Goal: Task Accomplishment & Management: Use online tool/utility

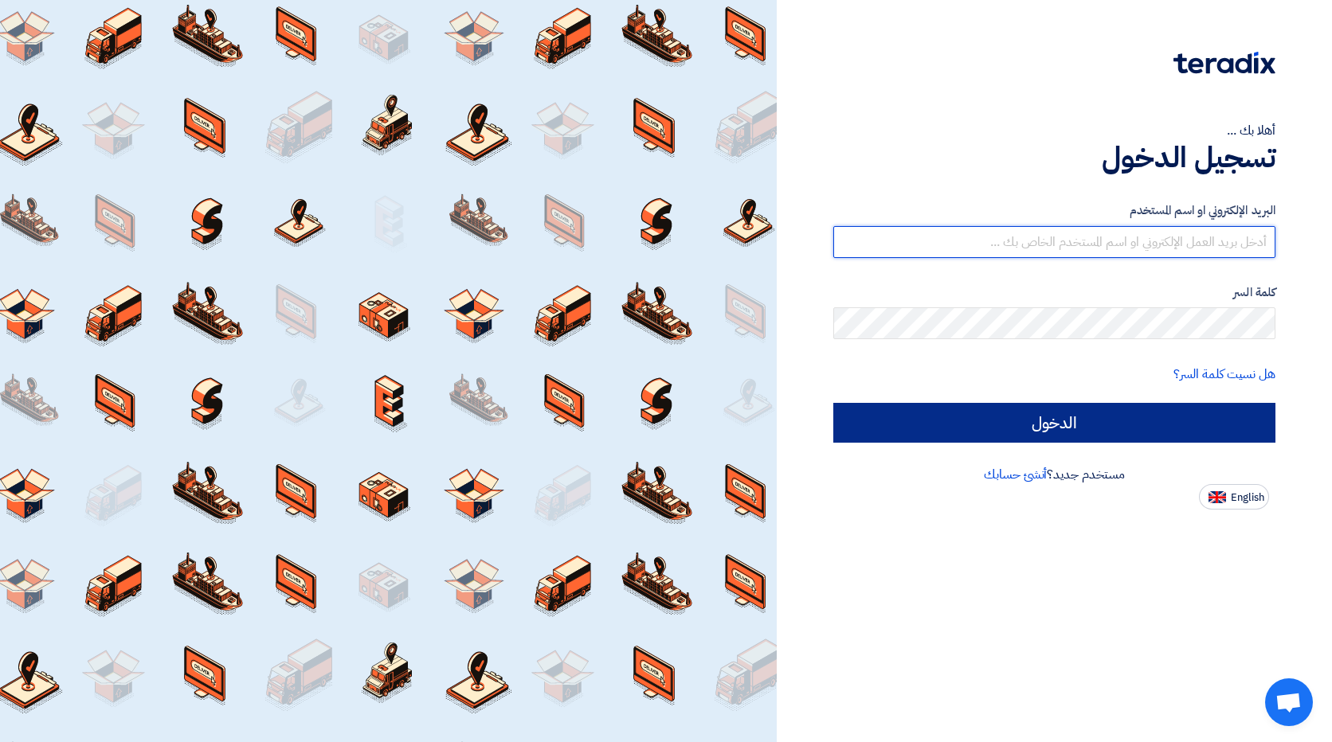
type input "[EMAIL_ADDRESS][DOMAIN_NAME]"
click at [1035, 427] on input "الدخول" at bounding box center [1054, 423] width 442 height 40
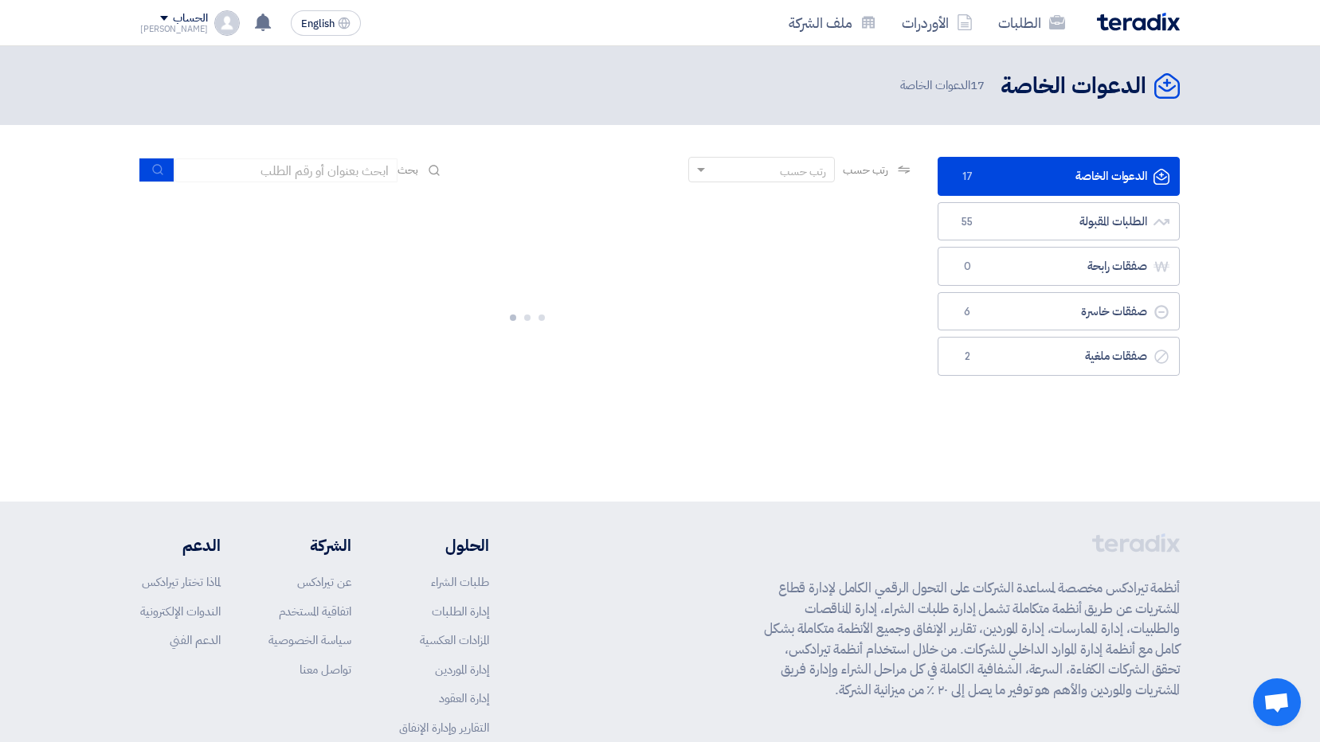
click at [771, 370] on div at bounding box center [526, 314] width 773 height 239
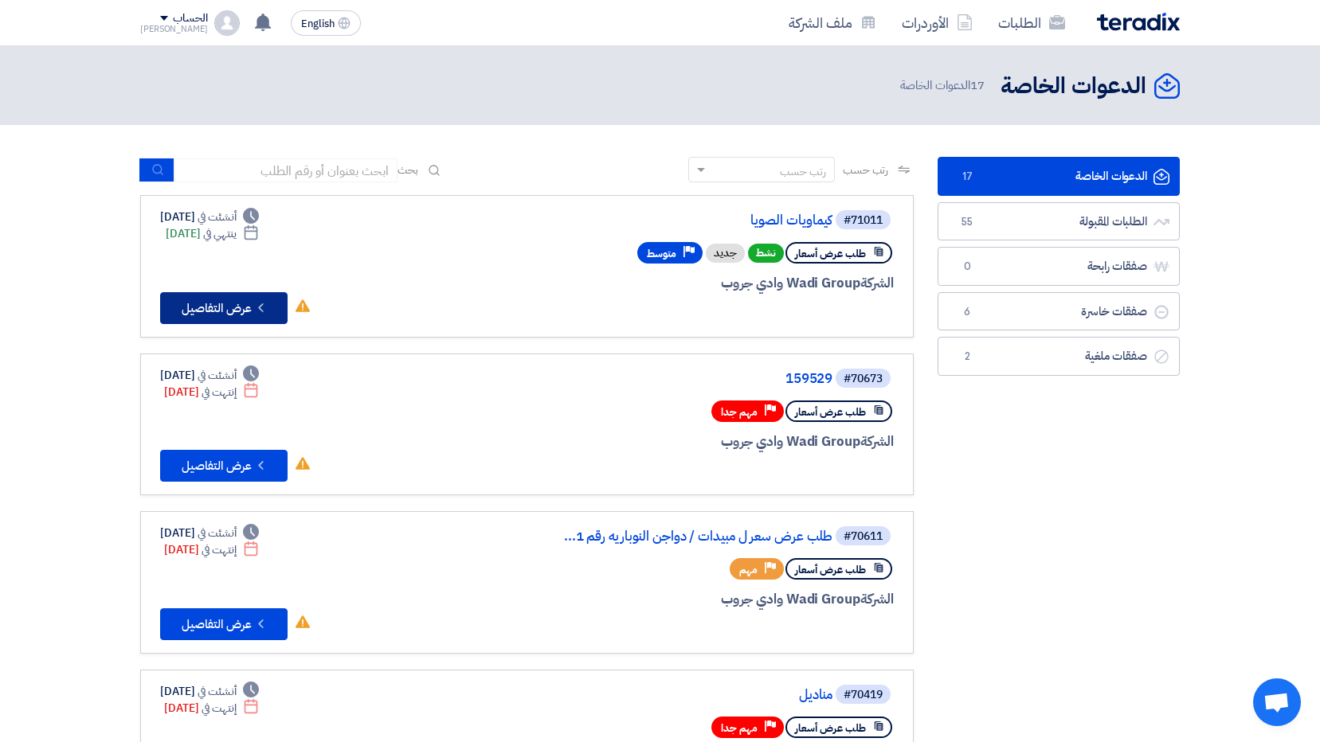
click at [232, 301] on button "Check details عرض التفاصيل" at bounding box center [223, 308] width 127 height 32
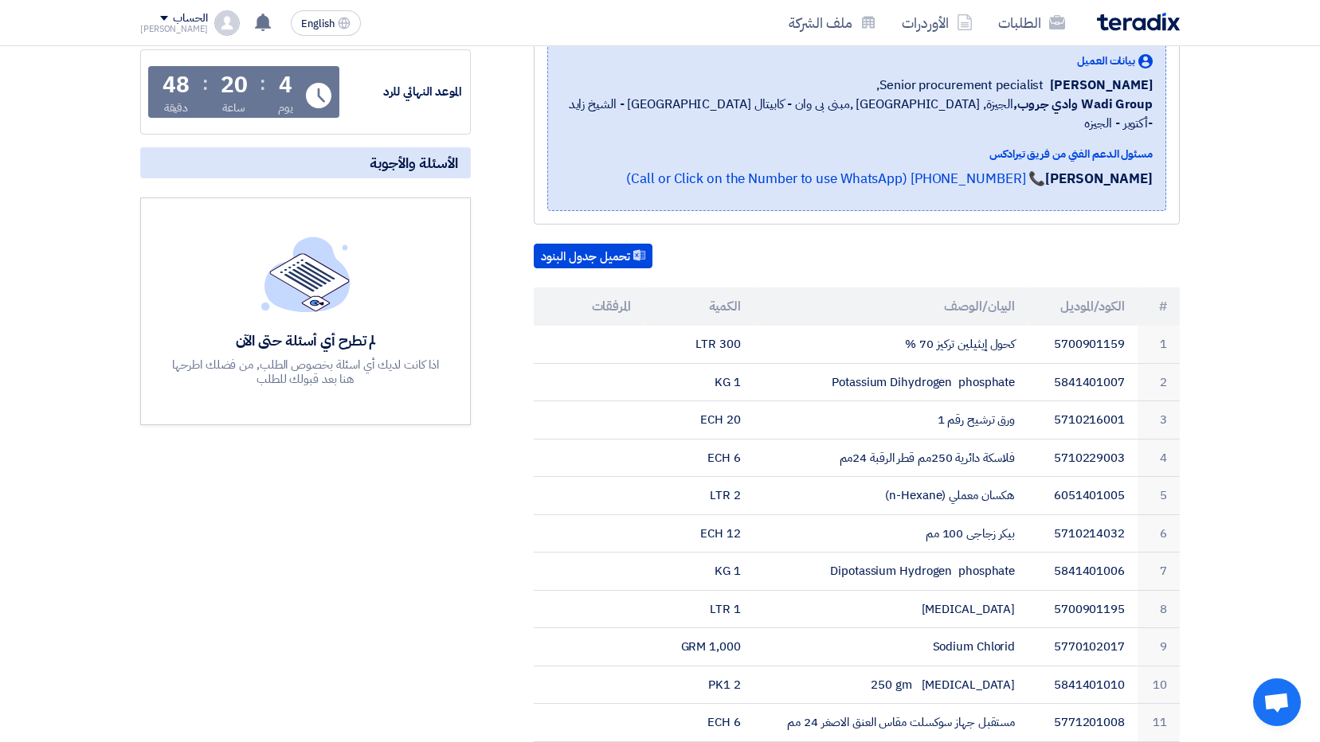
scroll to position [239, 0]
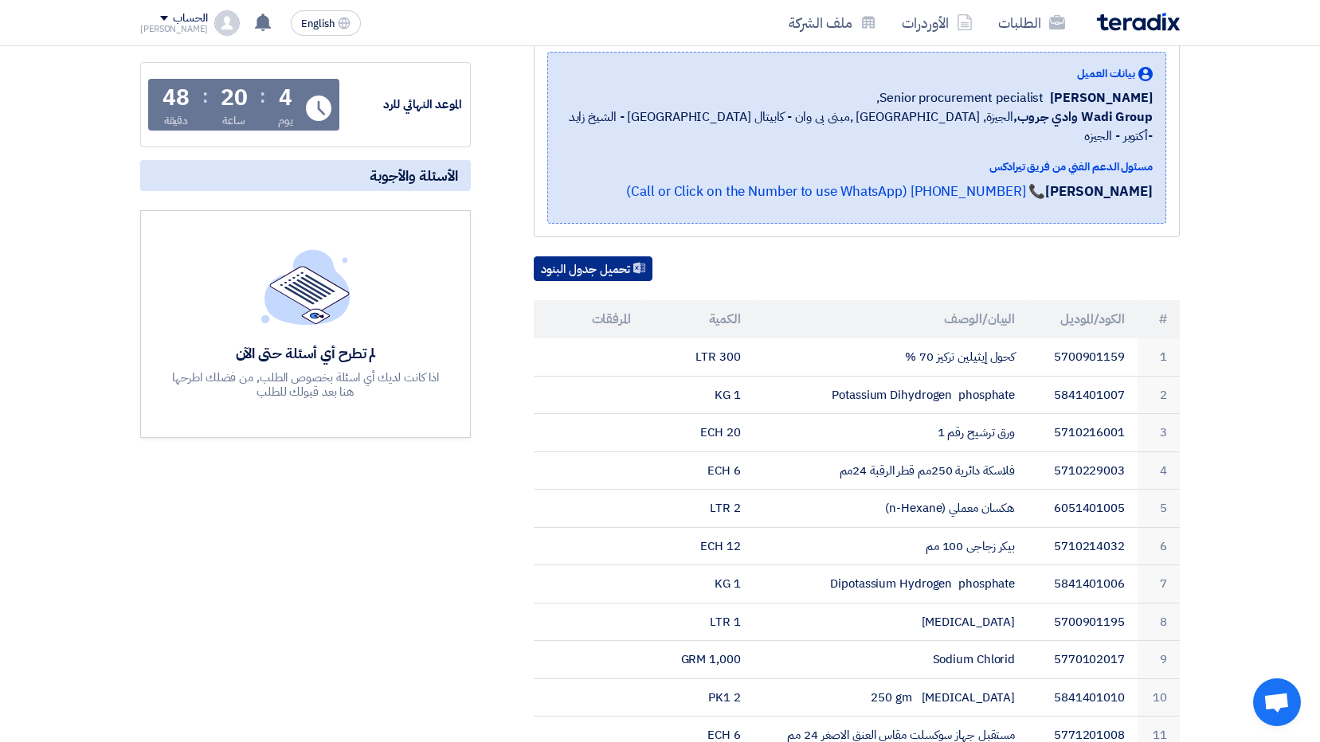
click at [574, 256] on button "تحميل جدول البنود" at bounding box center [593, 268] width 119 height 25
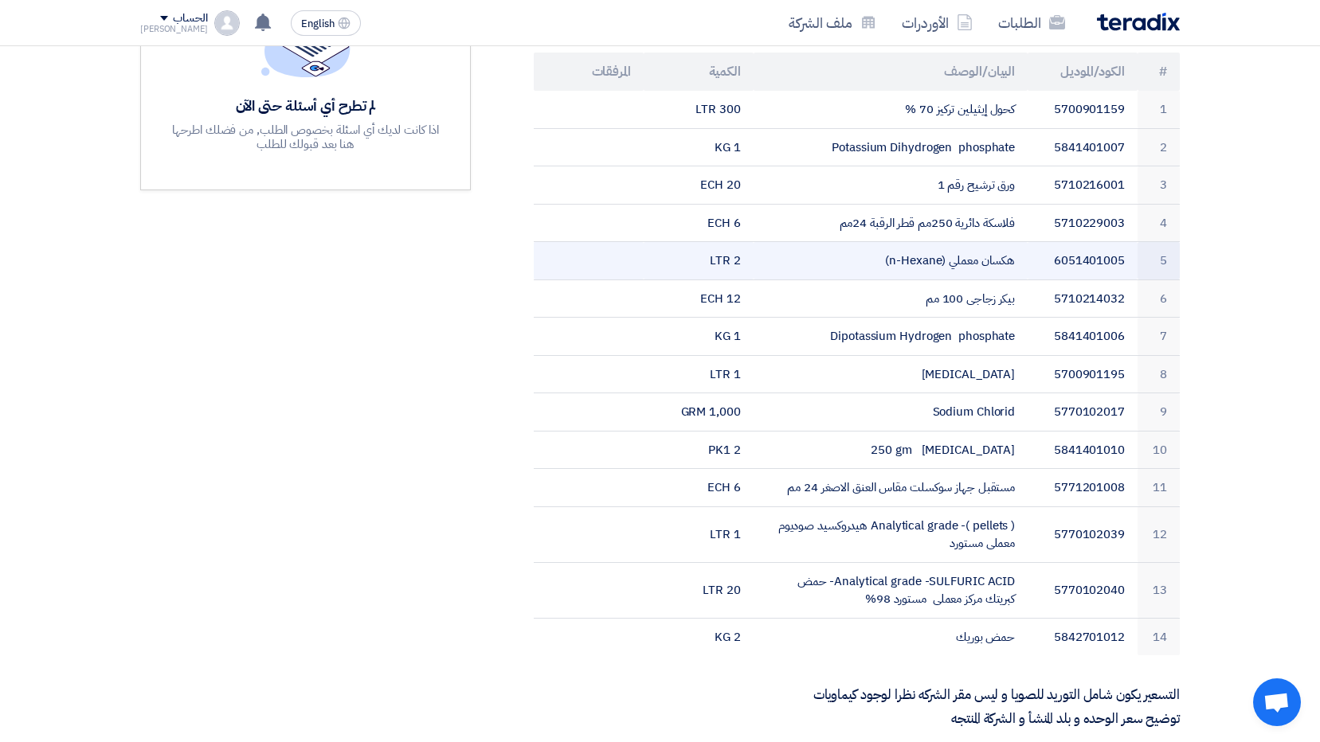
scroll to position [557, 0]
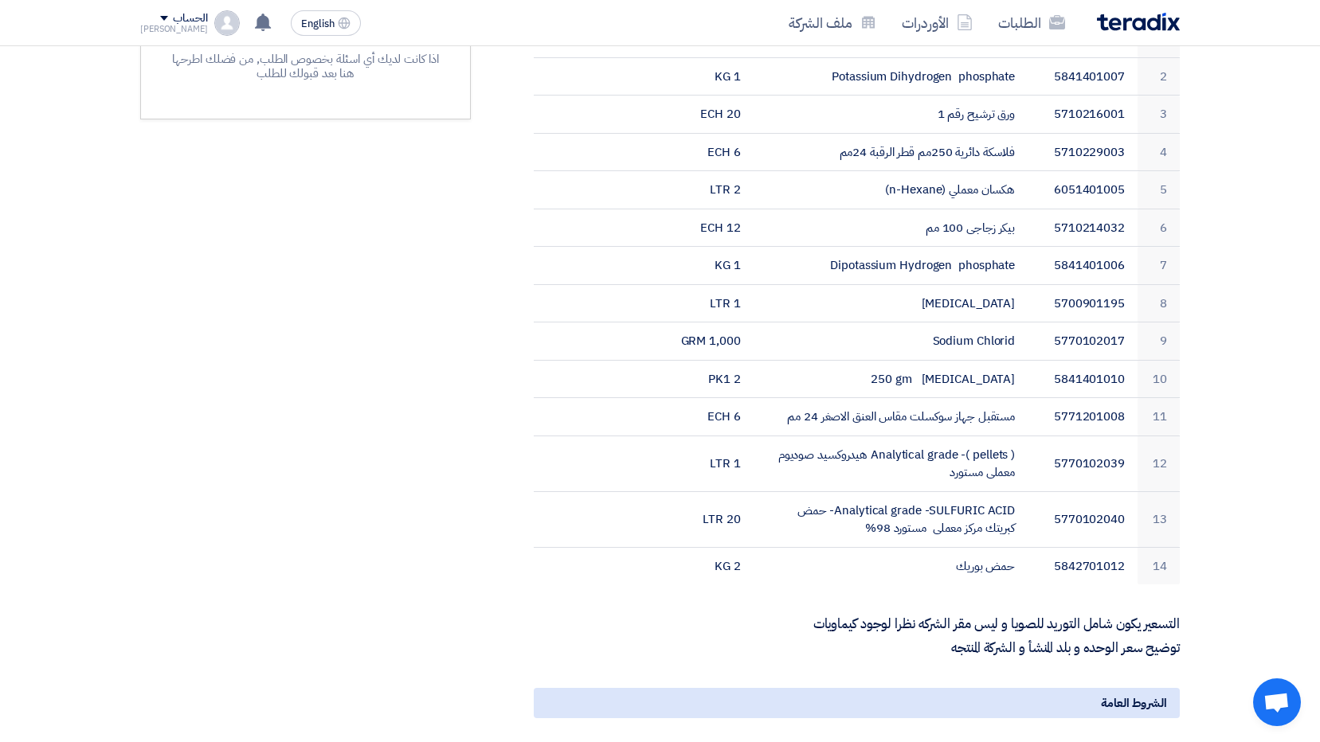
drag, startPoint x: 1179, startPoint y: 600, endPoint x: 926, endPoint y: 624, distance: 254.5
click at [926, 624] on div "كيماويات الصويا بيانات العميل [PERSON_NAME] Senior procurement pecialist, Wadi …" at bounding box center [837, 342] width 709 height 1309
click at [413, 495] on div "مواعيد الطلب الموعد النهائي للرد Time Remaining 4 يوم : 20 ساعة : 47 دقيقة الأس…" at bounding box center [305, 342] width 354 height 1309
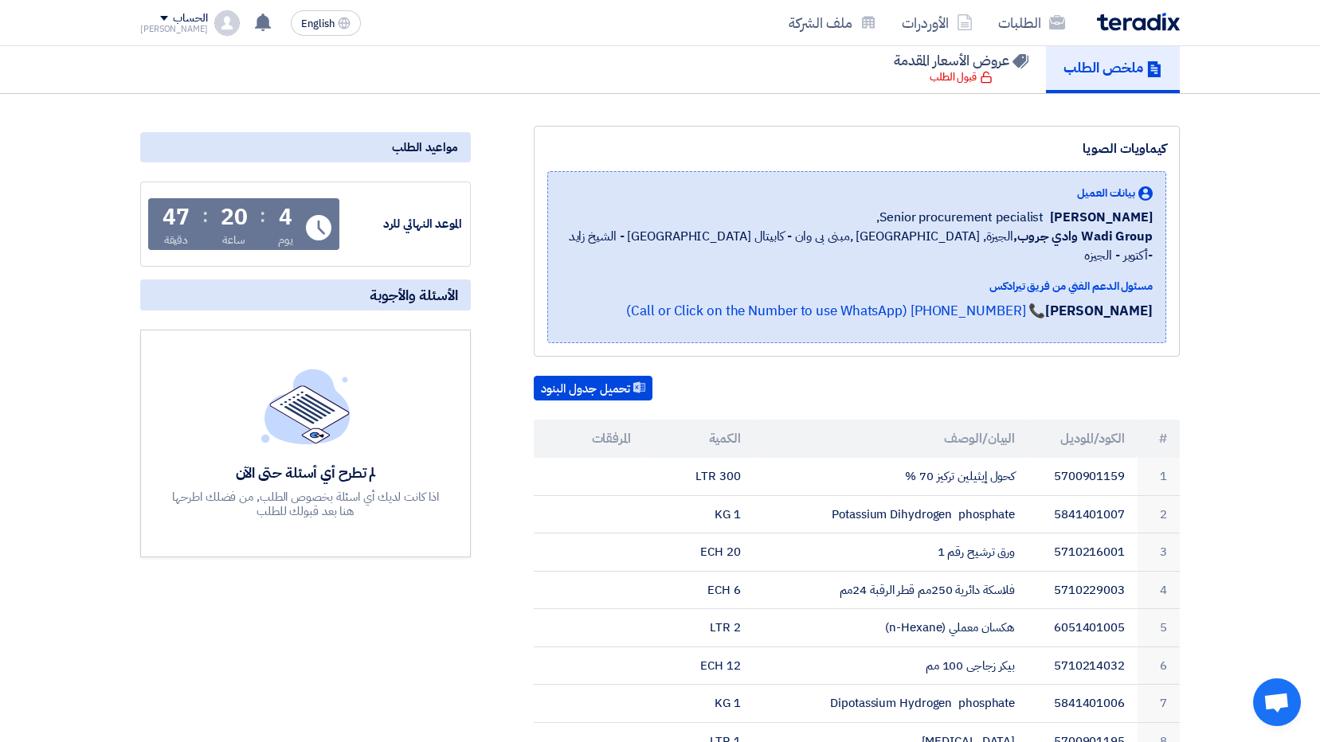
scroll to position [0, 0]
